Goal: Find specific page/section: Find specific page/section

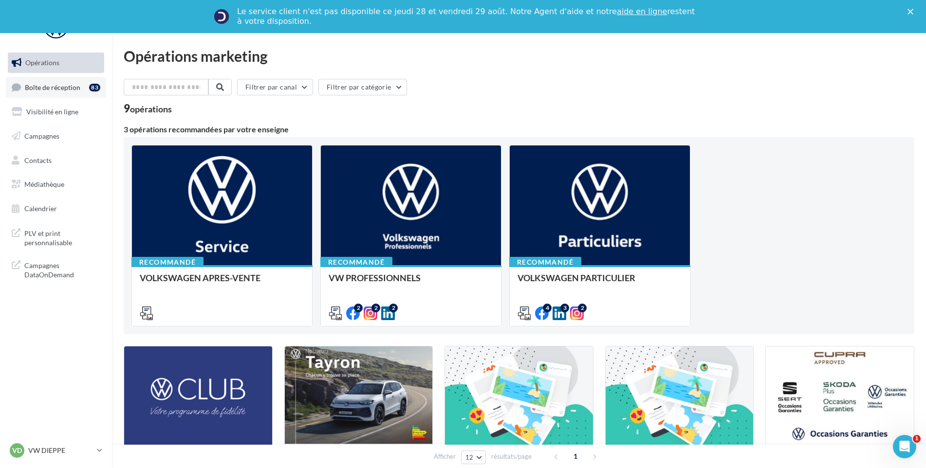
click at [43, 93] on link "Boîte de réception 83" at bounding box center [56, 87] width 100 height 21
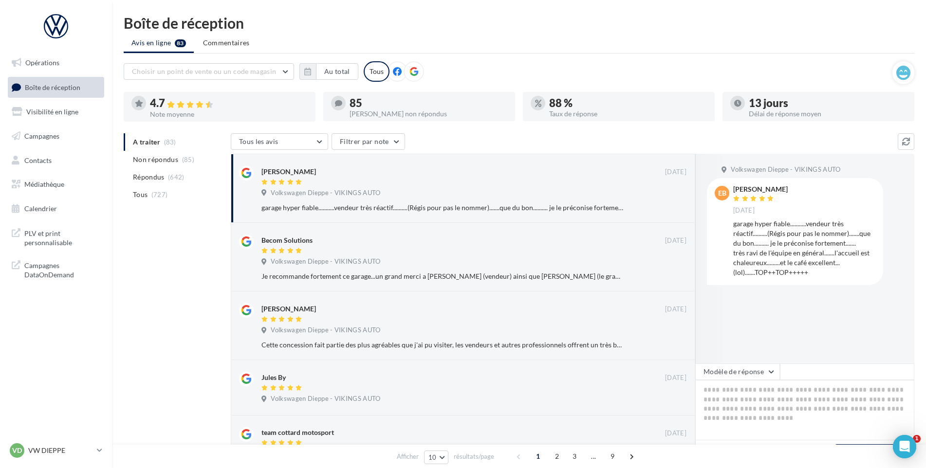
click at [70, 452] on p "VW DIEPPE" at bounding box center [60, 451] width 65 height 10
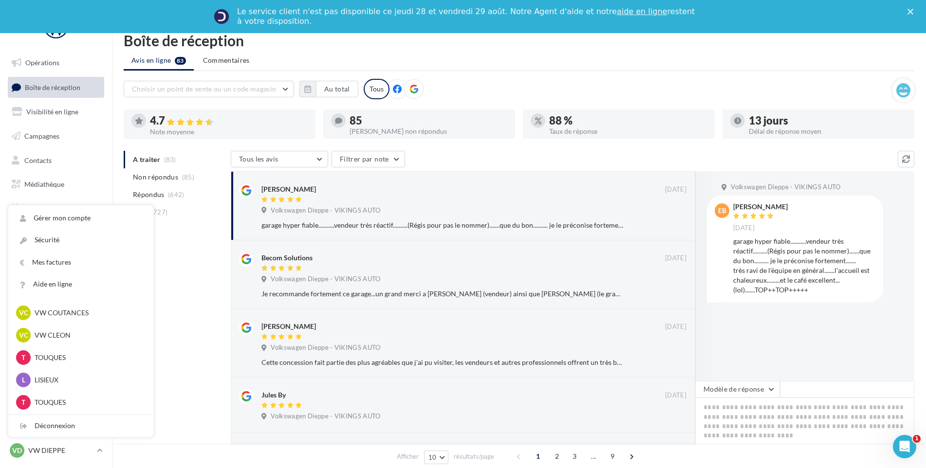
scroll to position [243, 0]
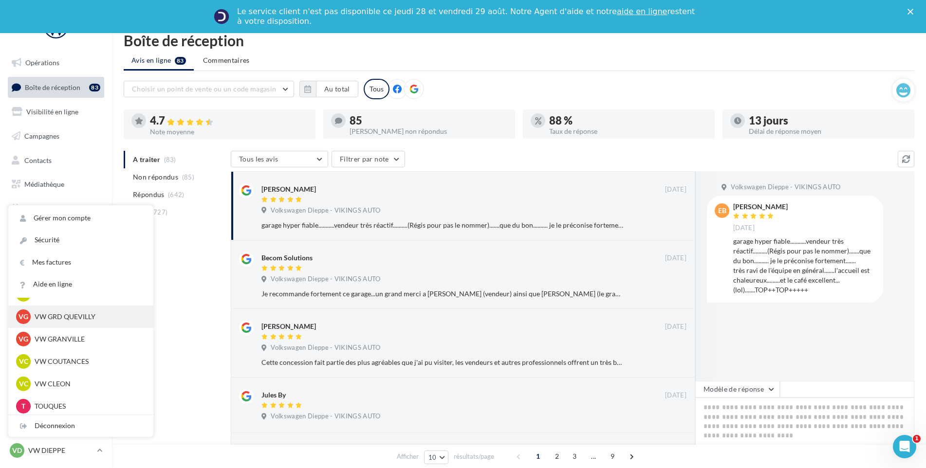
click at [72, 319] on p "VW GRD QUEVILLY" at bounding box center [88, 317] width 107 height 10
